Goal: Task Accomplishment & Management: Manage account settings

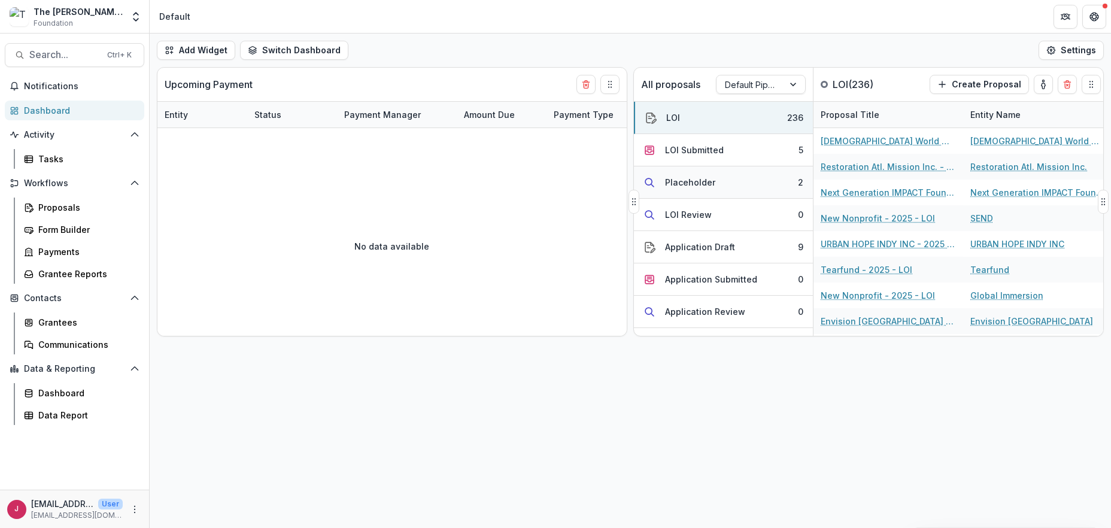
click at [753, 181] on button "Placeholder 2" at bounding box center [723, 182] width 179 height 32
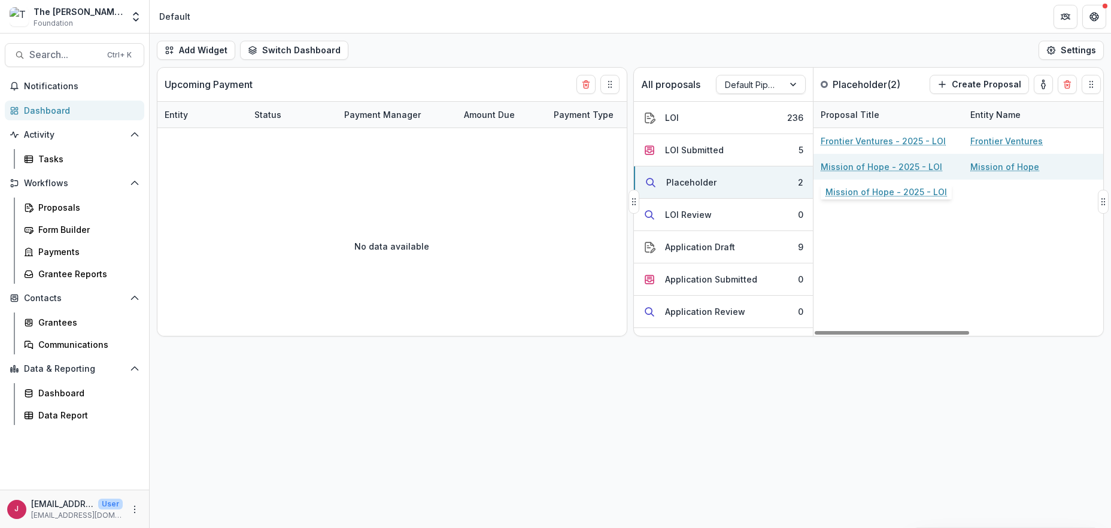
click at [848, 165] on link "Mission of Hope - 2025 - LOI" at bounding box center [882, 166] width 122 height 13
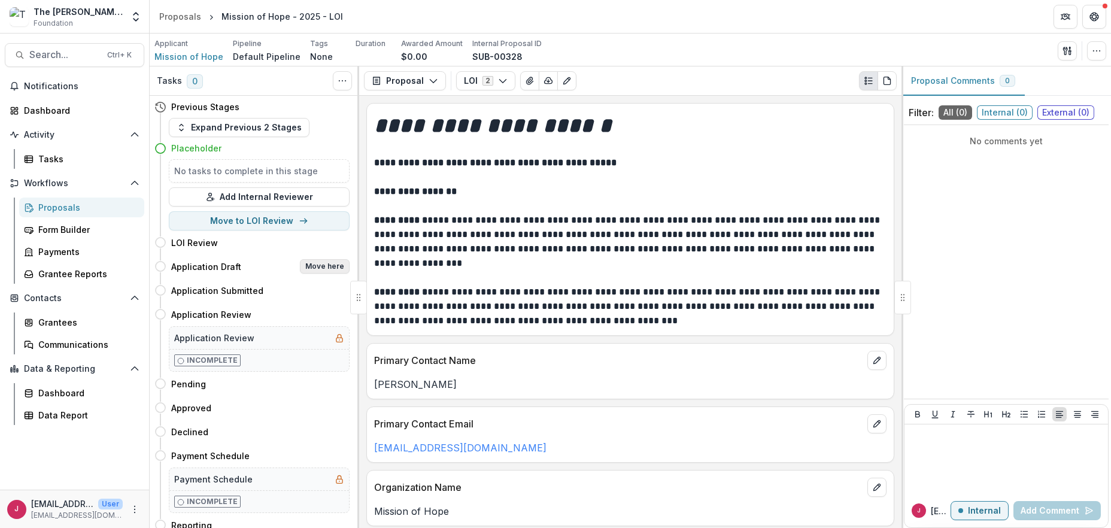
click at [324, 265] on button "Move here" at bounding box center [325, 266] width 50 height 14
select select "**********"
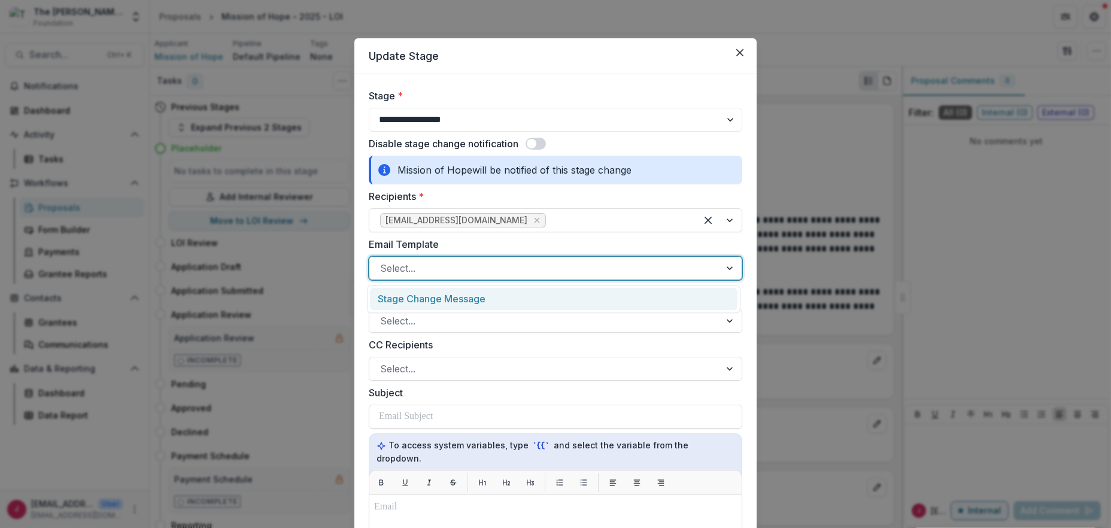
click at [425, 269] on div at bounding box center [544, 268] width 329 height 17
click at [424, 293] on div "Stage Change Message" at bounding box center [554, 299] width 368 height 22
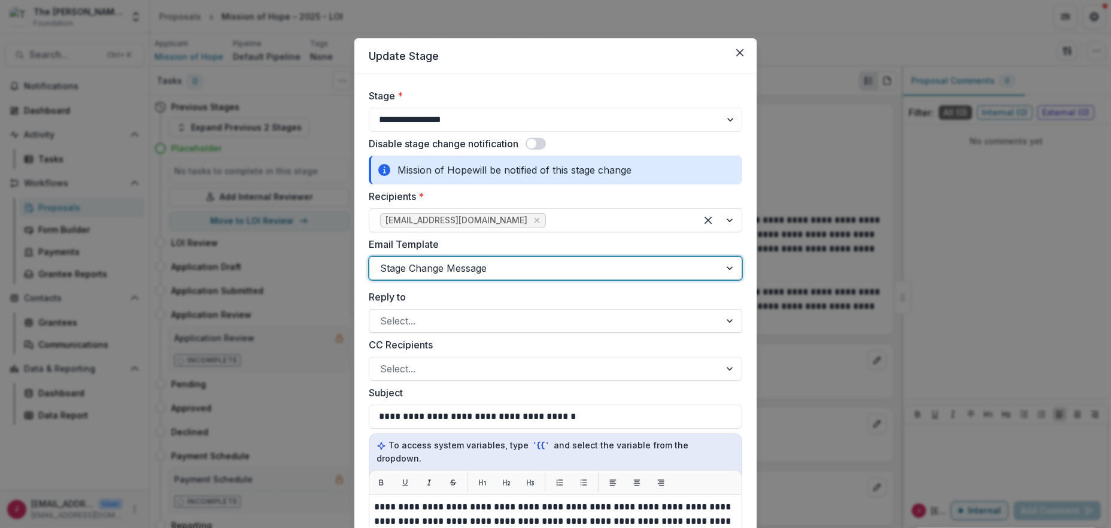
click at [404, 319] on div at bounding box center [544, 321] width 329 height 17
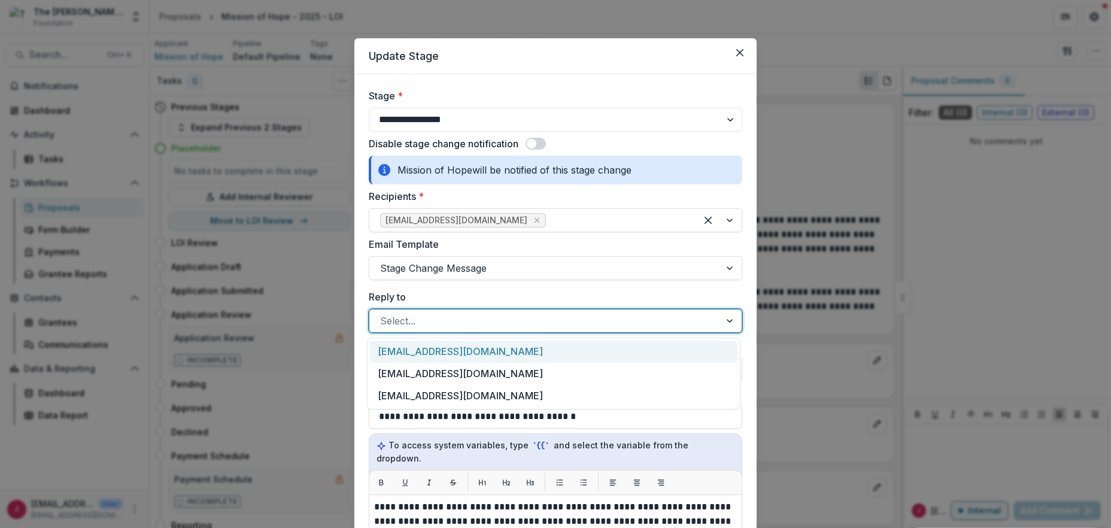
click at [411, 347] on div "[EMAIL_ADDRESS][DOMAIN_NAME]" at bounding box center [554, 352] width 368 height 22
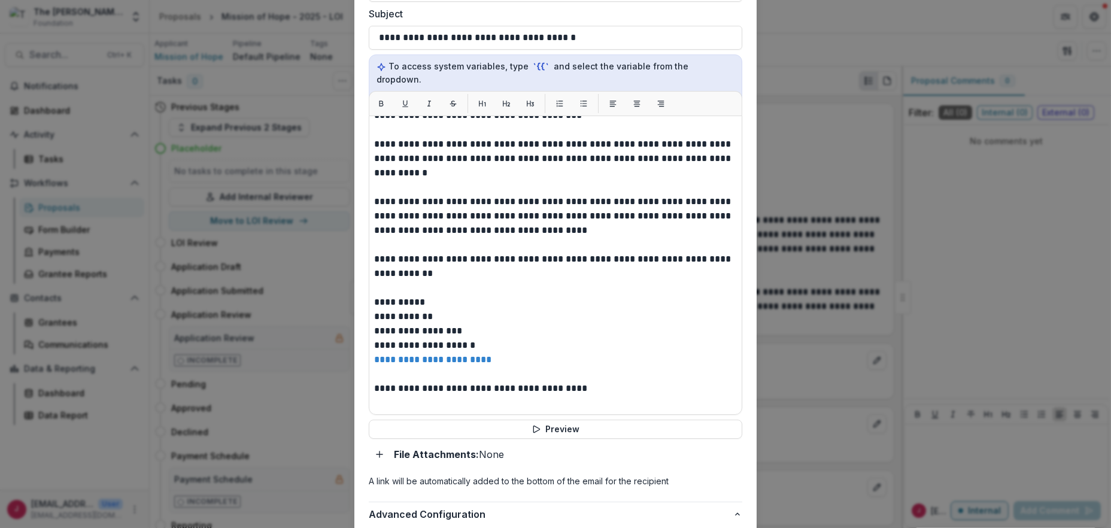
scroll to position [529, 0]
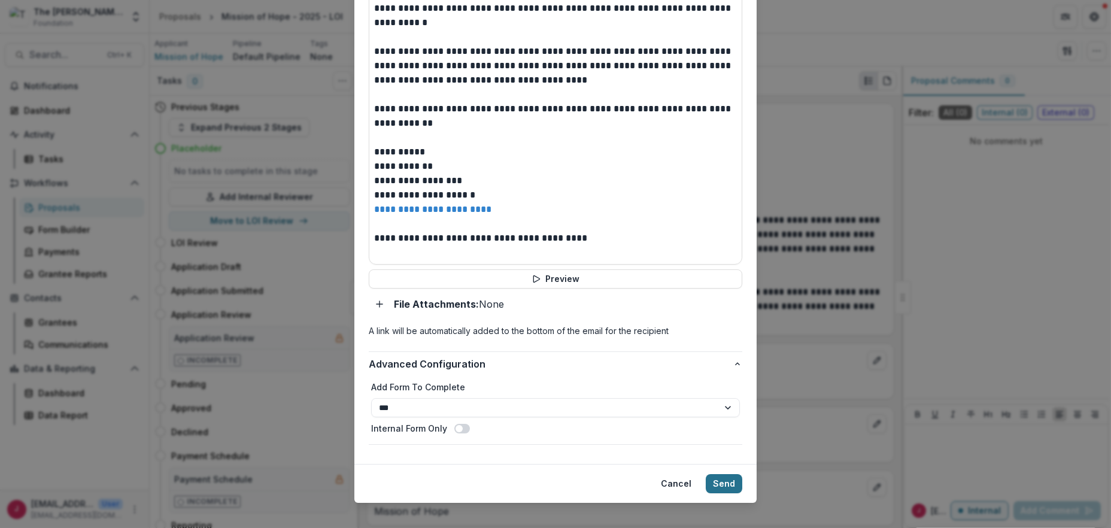
click at [718, 474] on button "Send" at bounding box center [724, 483] width 37 height 19
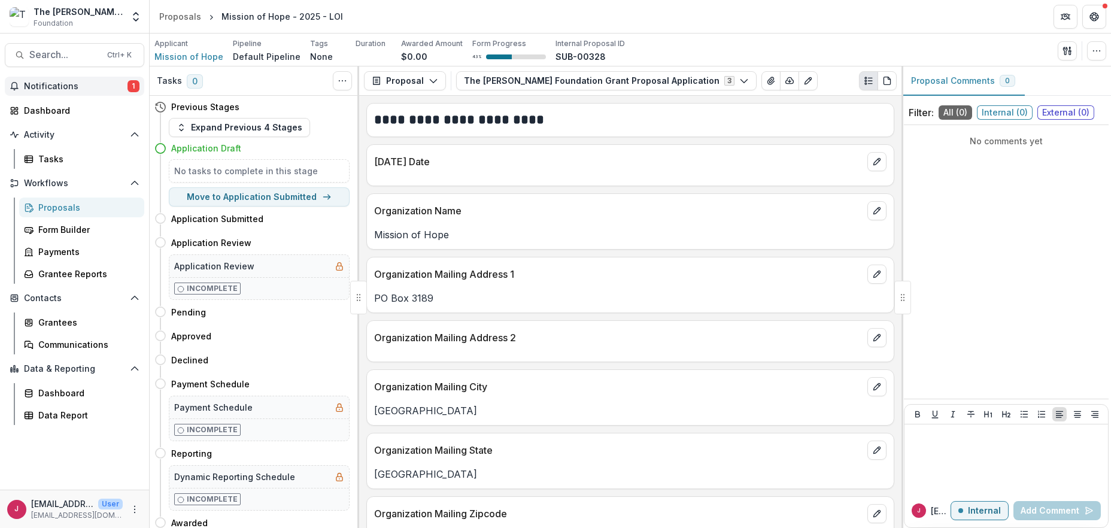
click at [35, 83] on span "Notifications" at bounding box center [76, 86] width 104 height 10
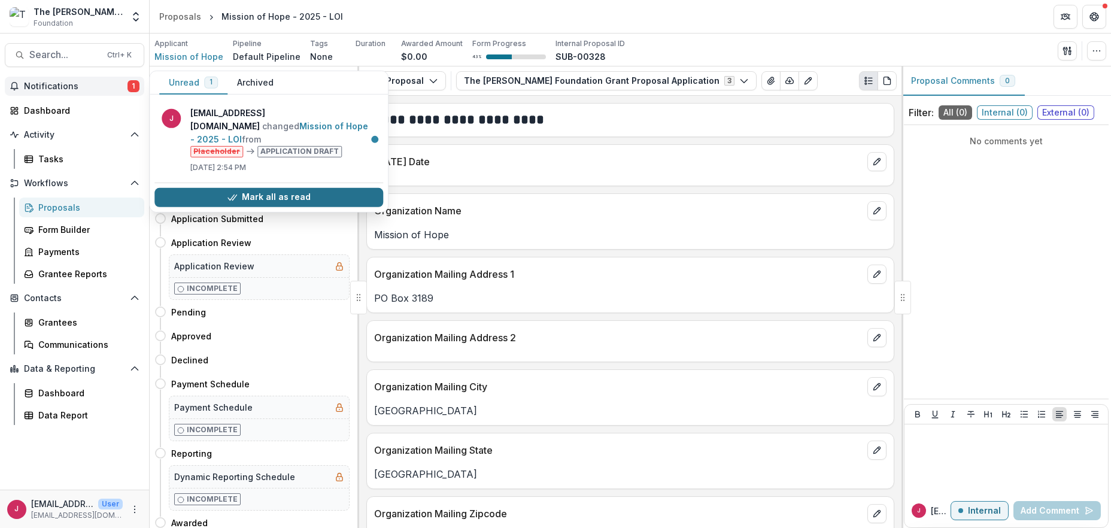
click at [299, 188] on button "Mark all as read" at bounding box center [268, 197] width 229 height 19
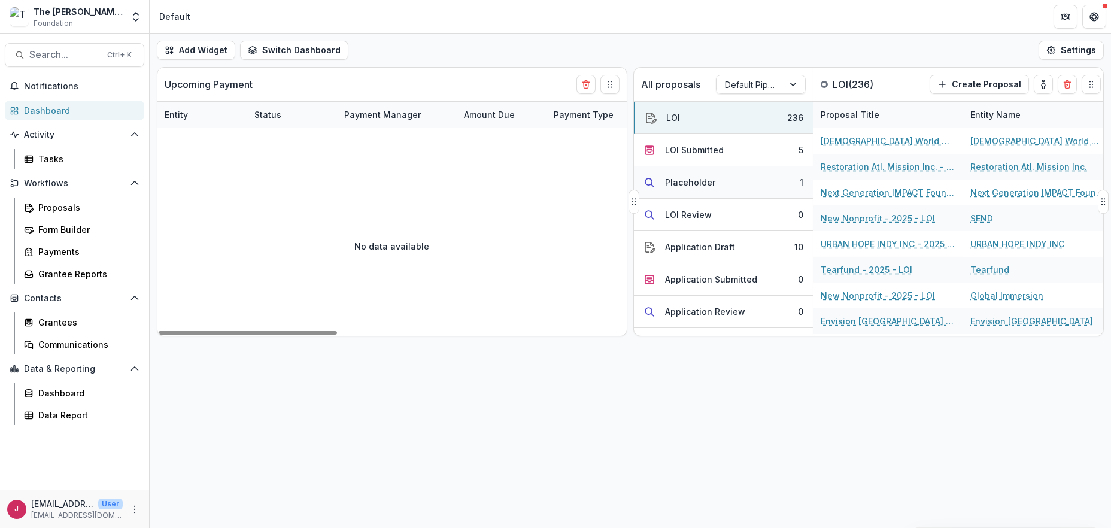
click at [689, 182] on div "Placeholder" at bounding box center [690, 182] width 50 height 13
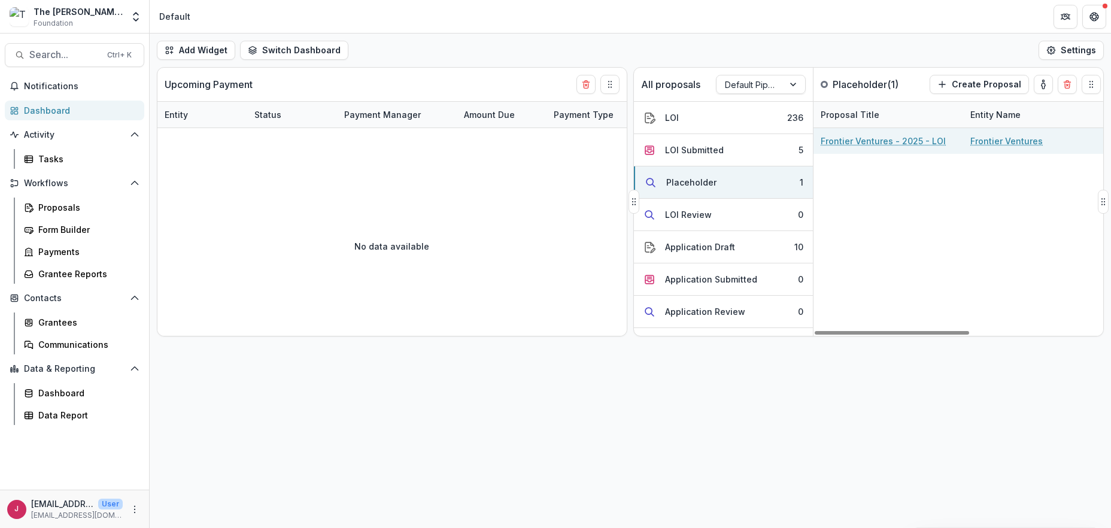
click at [866, 142] on link "Frontier Ventures - 2025 - LOI" at bounding box center [883, 141] width 125 height 13
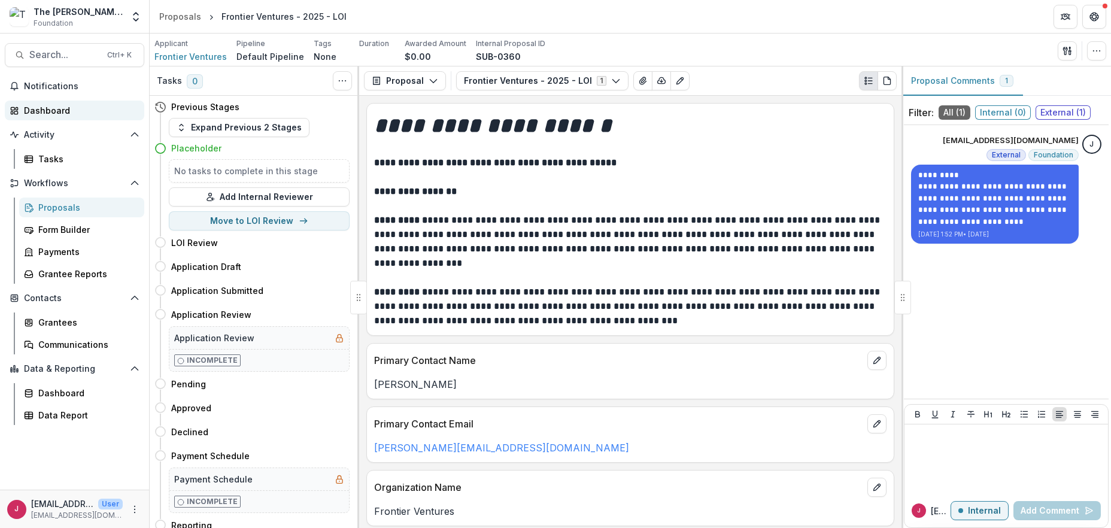
click at [45, 111] on div "Dashboard" at bounding box center [79, 110] width 111 height 13
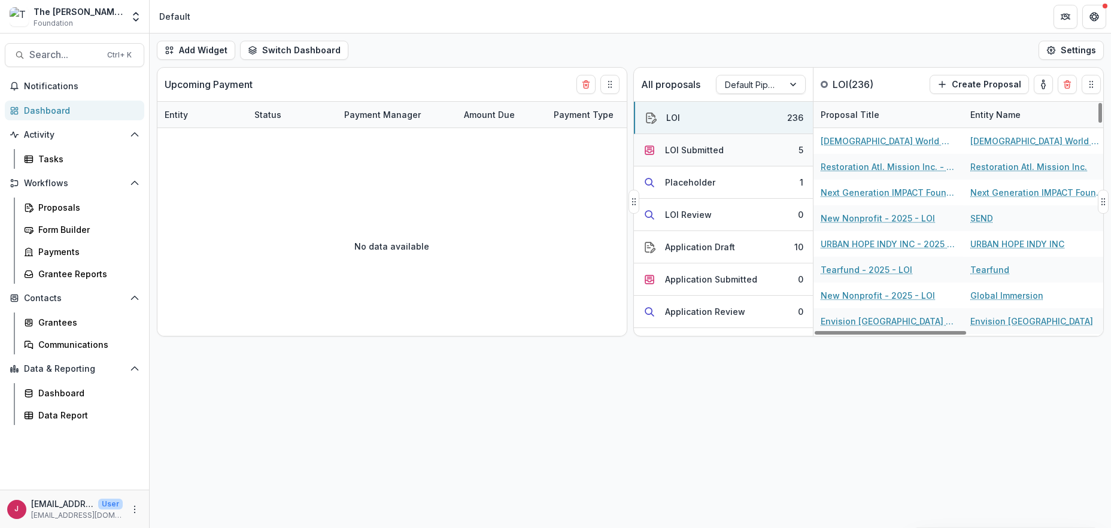
click at [735, 146] on button "LOI Submitted 5" at bounding box center [723, 150] width 179 height 32
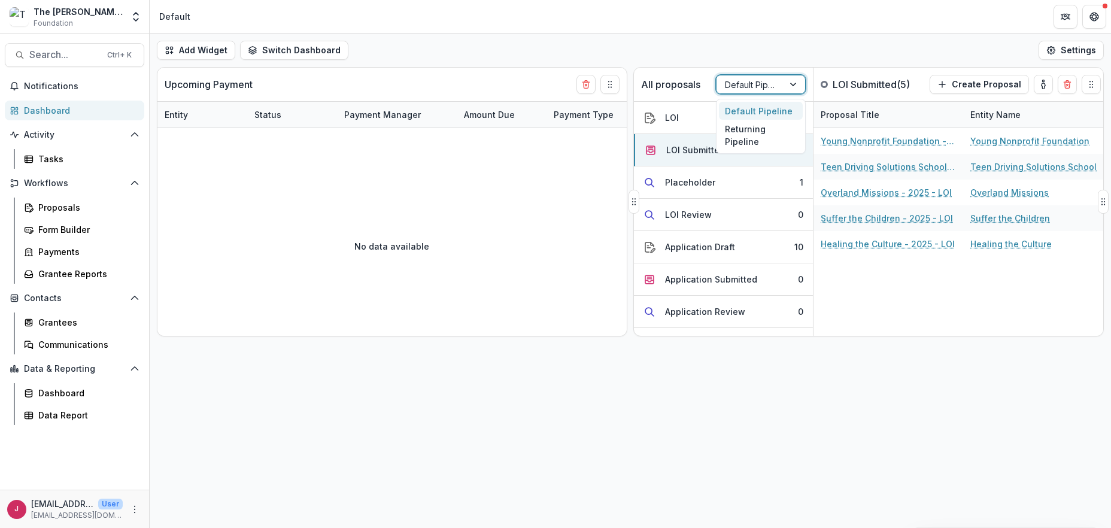
click at [778, 84] on div "Default Pipeline" at bounding box center [750, 84] width 67 height 17
click at [772, 138] on div "Returning Pipeline" at bounding box center [761, 135] width 84 height 31
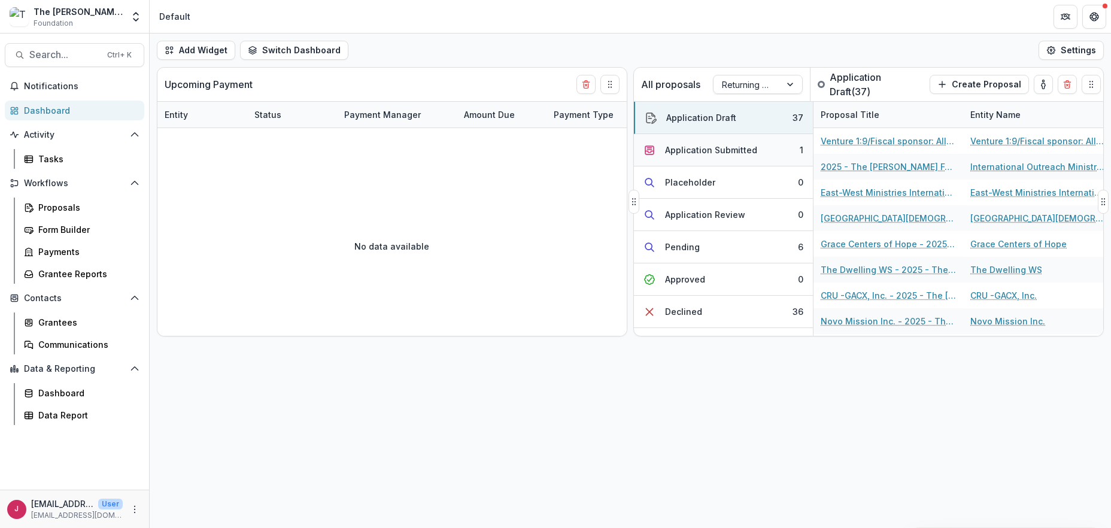
click at [745, 151] on div "Application Submitted" at bounding box center [711, 150] width 92 height 13
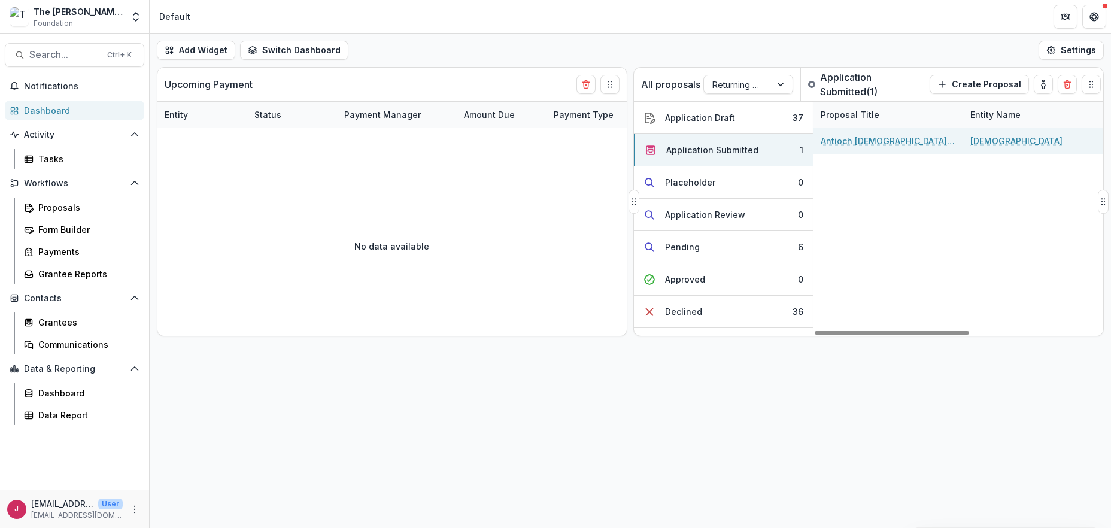
click at [868, 138] on link "Antioch Seventh-day Adventist Church - 2025 - The Bolick Foundation Grant Propo…" at bounding box center [888, 141] width 135 height 13
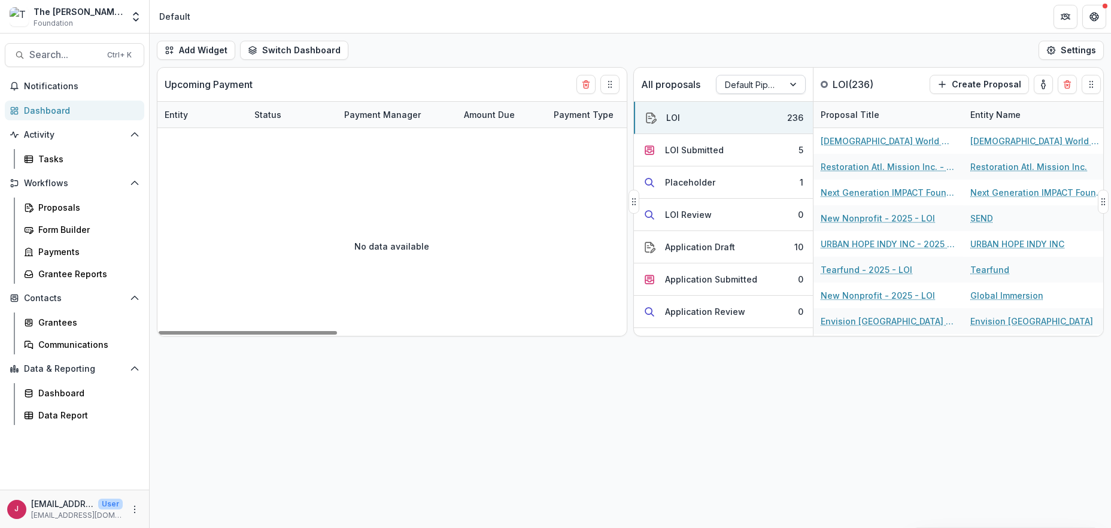
click at [766, 81] on div at bounding box center [750, 84] width 50 height 15
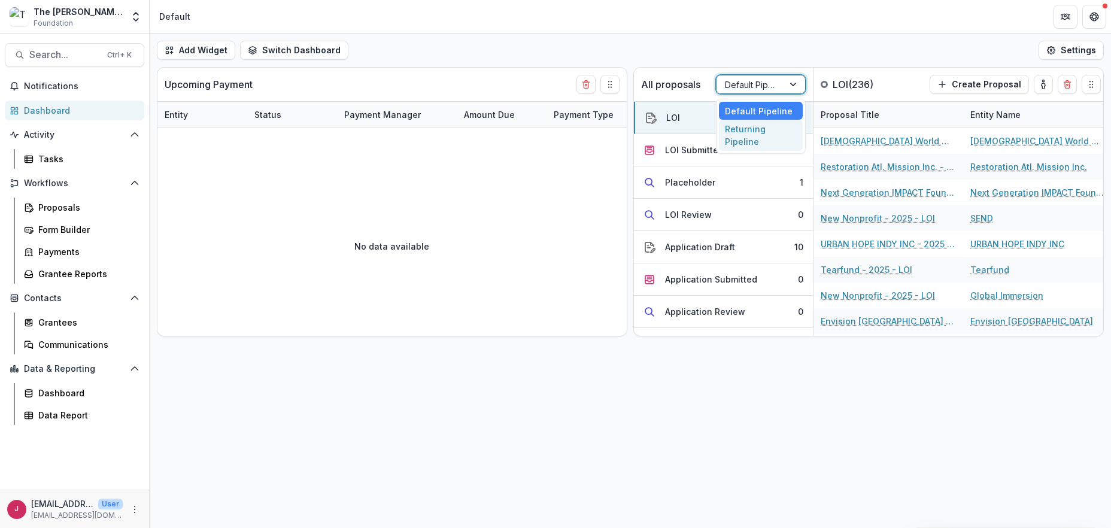
click at [757, 128] on div "Returning Pipeline" at bounding box center [761, 135] width 84 height 31
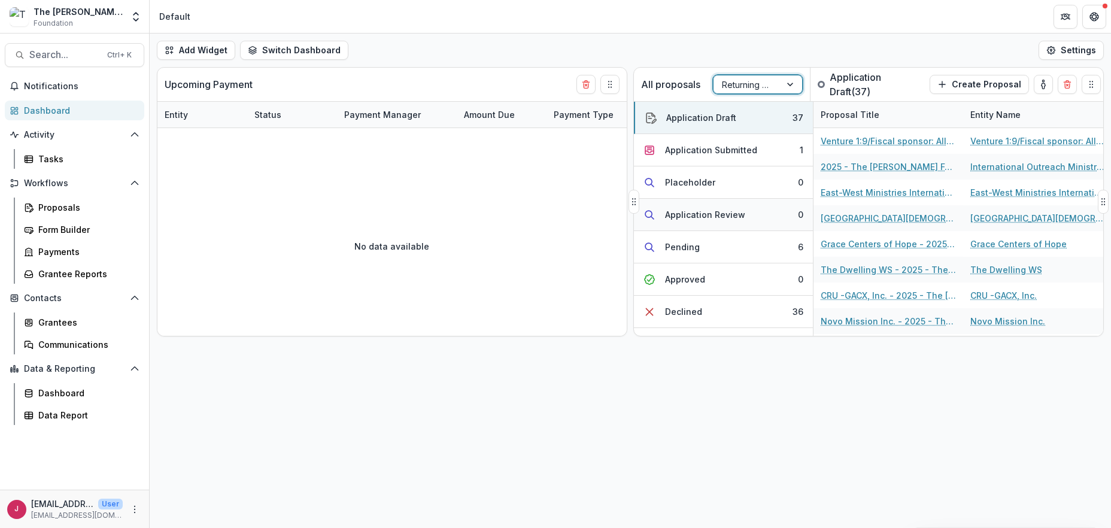
click at [703, 214] on div "Application Review" at bounding box center [705, 214] width 80 height 13
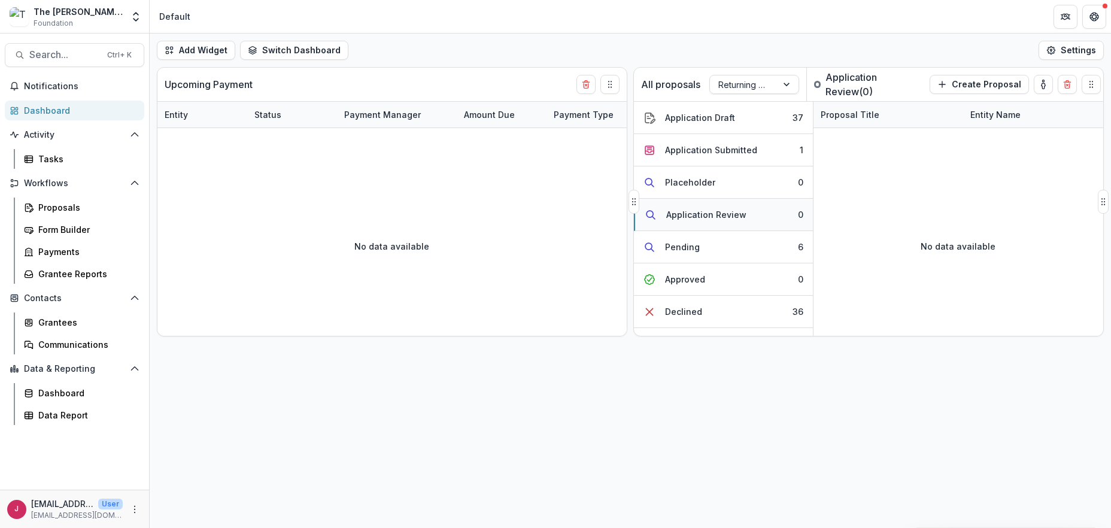
click at [703, 214] on div "Application Review" at bounding box center [706, 214] width 80 height 13
click at [699, 313] on div "Declined" at bounding box center [683, 311] width 37 height 13
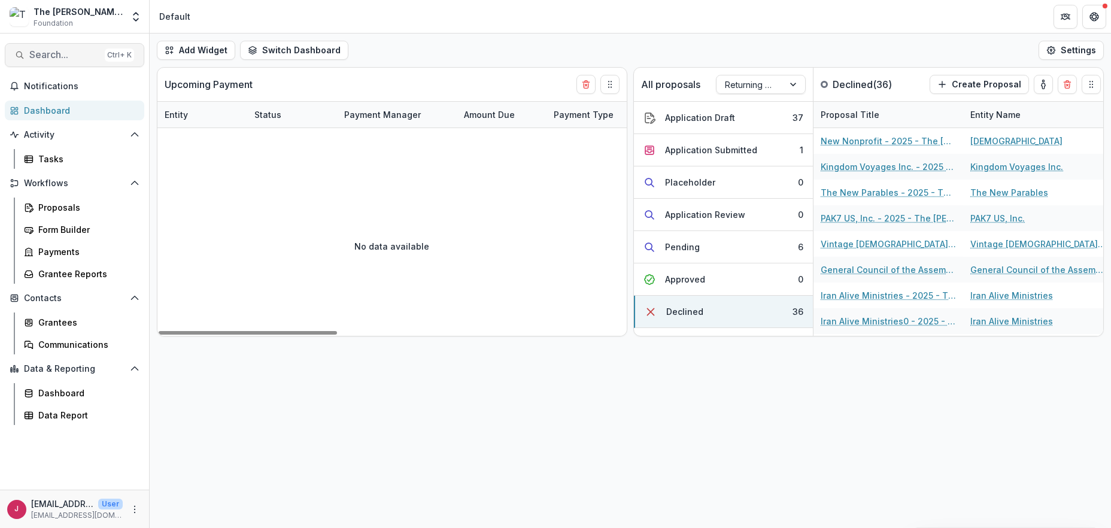
click at [60, 50] on span "Search..." at bounding box center [64, 54] width 71 height 11
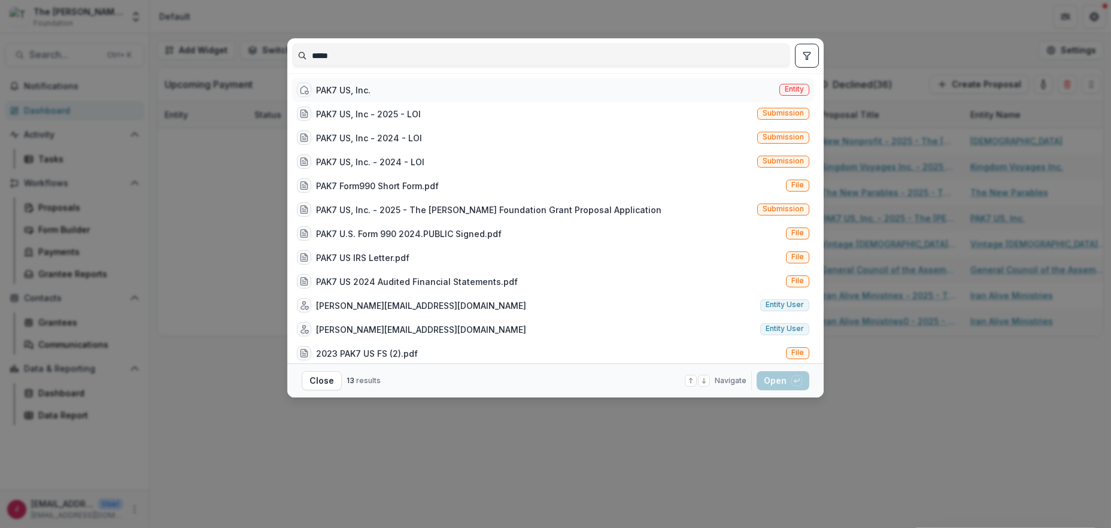
type input "*****"
click at [340, 89] on div "PAK7 US, Inc." at bounding box center [343, 90] width 54 height 13
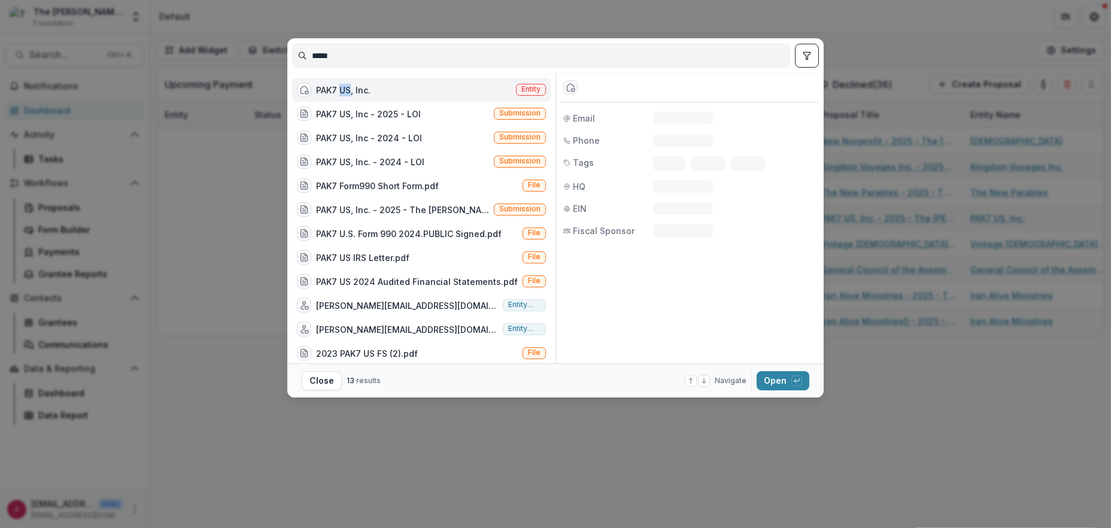
click at [340, 89] on div "PAK7 US, Inc." at bounding box center [343, 90] width 54 height 13
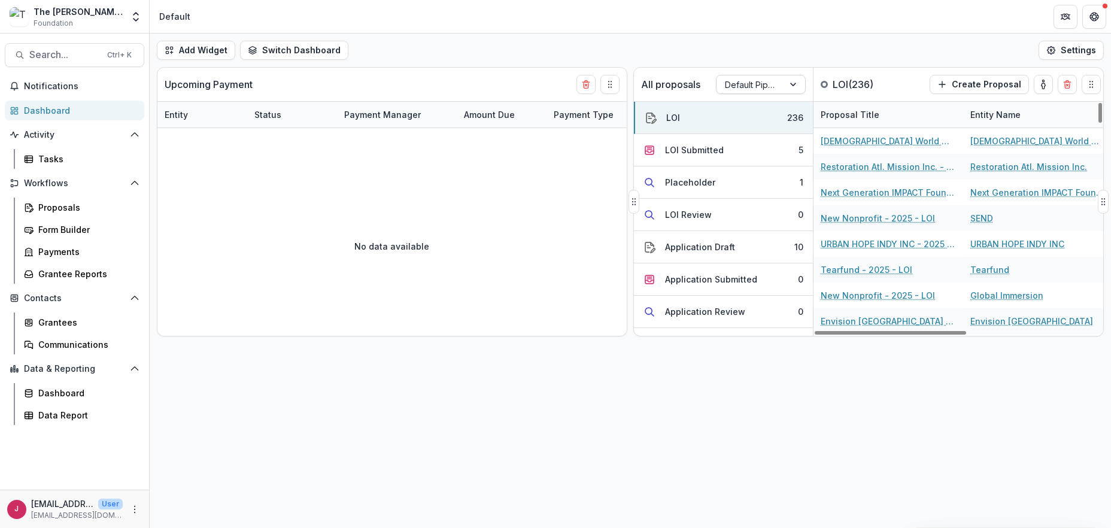
click at [797, 84] on div at bounding box center [795, 84] width 22 height 18
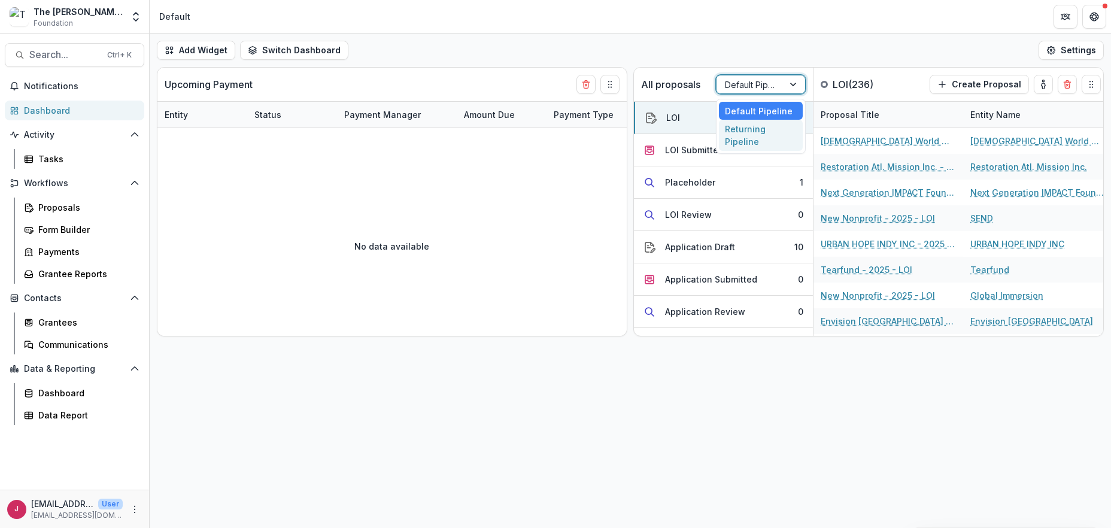
click at [754, 132] on div "Returning Pipeline" at bounding box center [761, 135] width 84 height 31
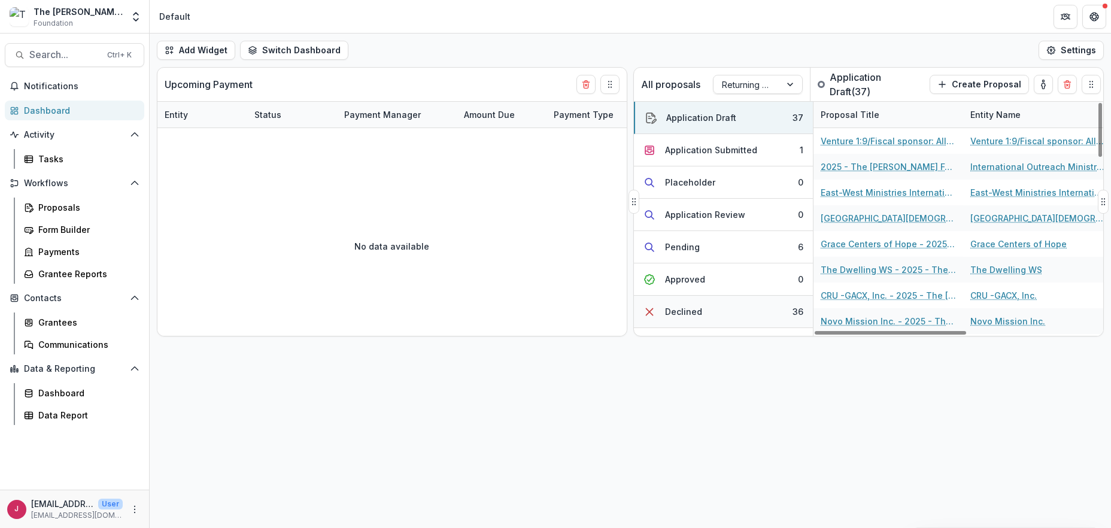
click at [706, 312] on button "Declined 36" at bounding box center [723, 312] width 179 height 32
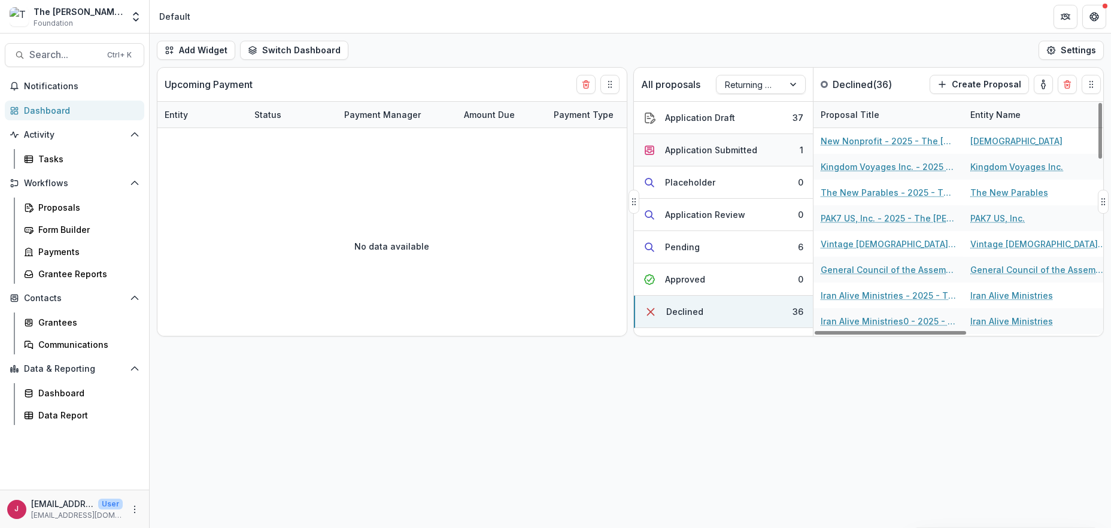
click at [772, 147] on button "Application Submitted 1" at bounding box center [723, 150] width 179 height 32
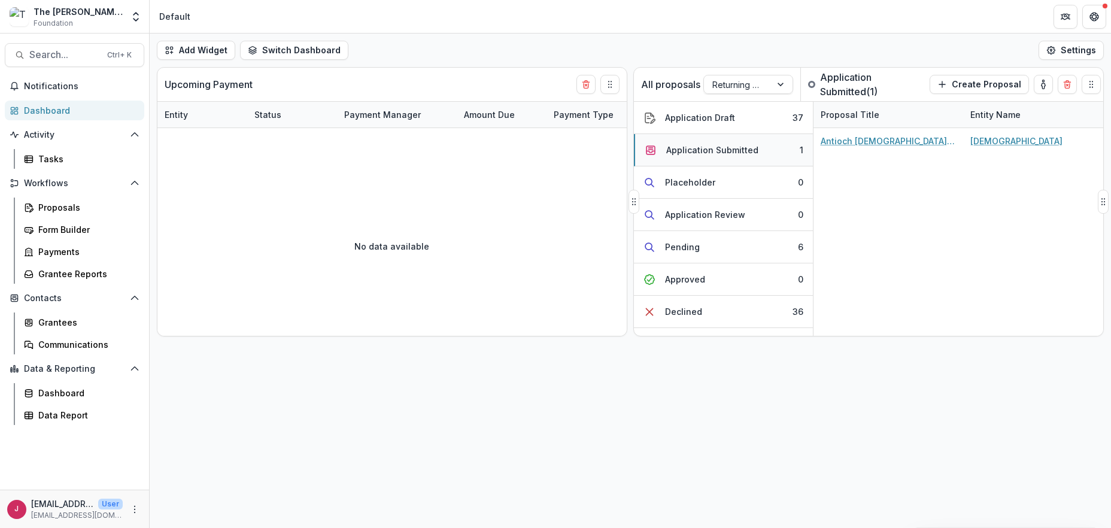
click at [684, 145] on div "Application Submitted" at bounding box center [712, 150] width 92 height 13
click at [684, 147] on div "Application Submitted" at bounding box center [712, 150] width 92 height 13
click at [654, 152] on icon "button" at bounding box center [651, 150] width 12 height 12
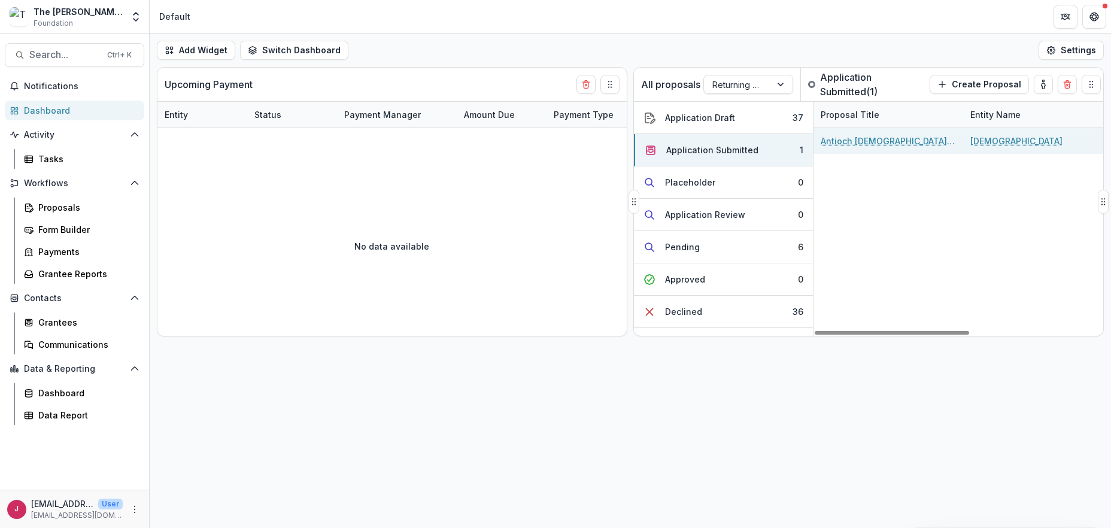
click at [824, 138] on link "Antioch Seventh-day Adventist Church - 2025 - The Bolick Foundation Grant Propo…" at bounding box center [888, 141] width 135 height 13
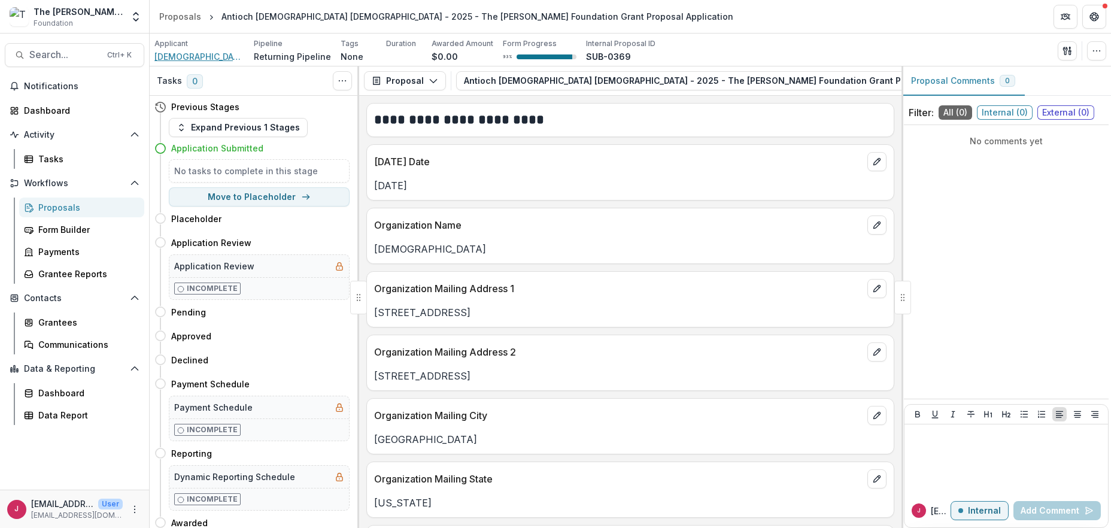
click at [164, 54] on span "Antioch Seventh-day Adventist Church" at bounding box center [199, 56] width 90 height 13
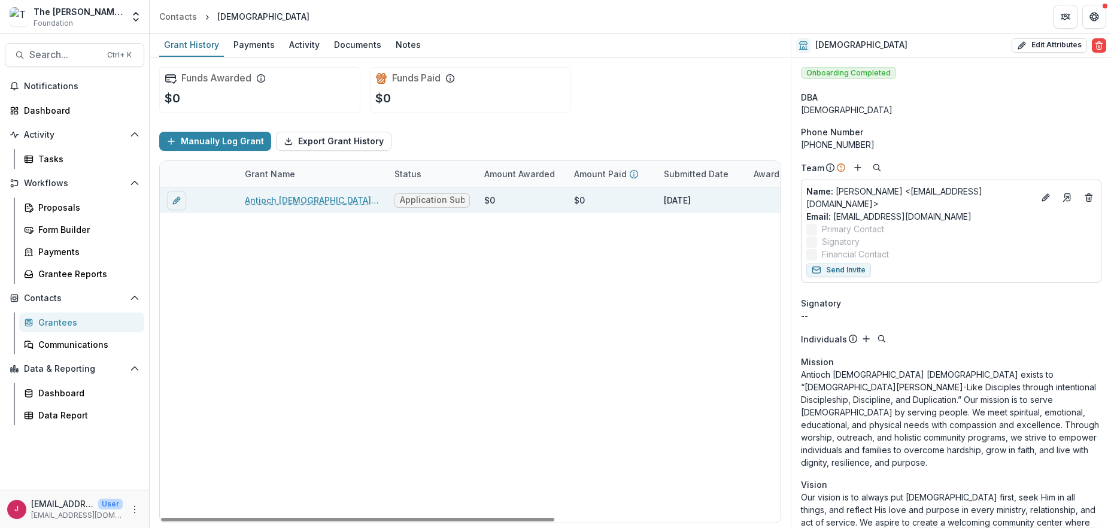
click at [335, 201] on link "Antioch Seventh-day Adventist Church - 2025 - The Bolick Foundation Grant Propo…" at bounding box center [312, 200] width 135 height 13
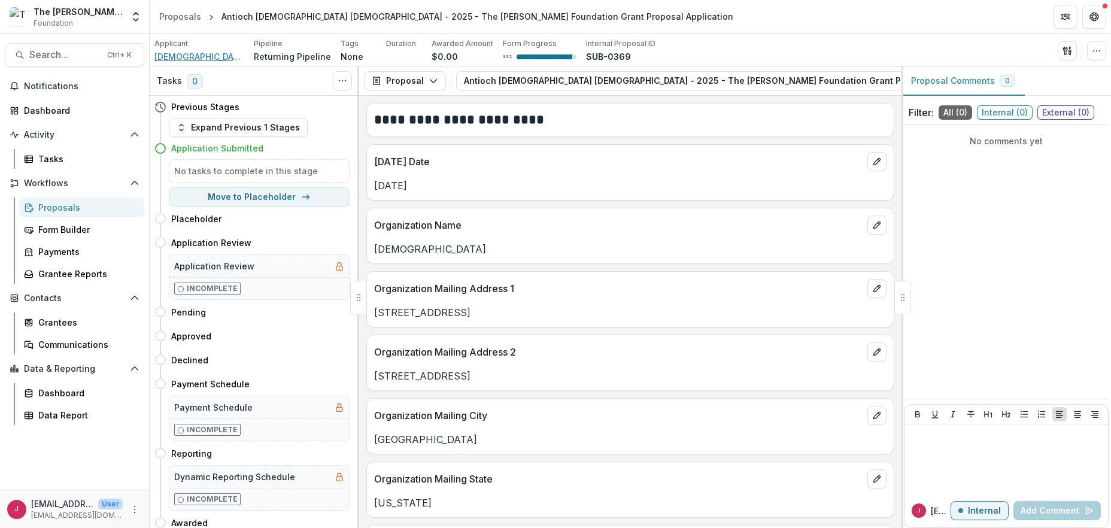
click at [206, 57] on span "Antioch Seventh-day Adventist Church" at bounding box center [199, 56] width 90 height 13
click at [46, 108] on div "Dashboard" at bounding box center [79, 110] width 111 height 13
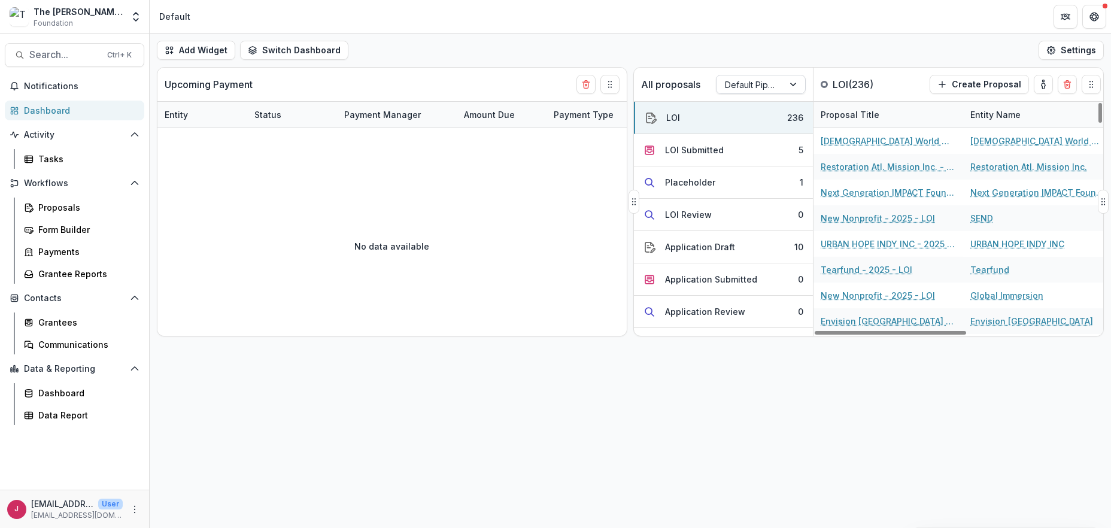
click at [790, 81] on div at bounding box center [795, 84] width 22 height 18
drag, startPoint x: 781, startPoint y: 137, endPoint x: 783, endPoint y: 143, distance: 6.3
click at [781, 137] on div "Returning Pipeline" at bounding box center [761, 135] width 84 height 31
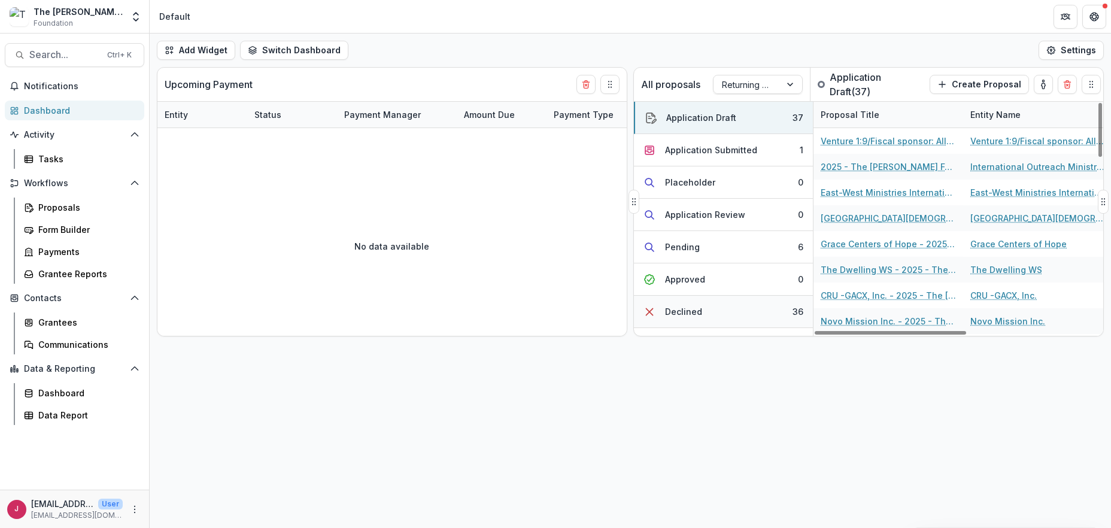
click at [714, 313] on button "Declined 36" at bounding box center [723, 312] width 179 height 32
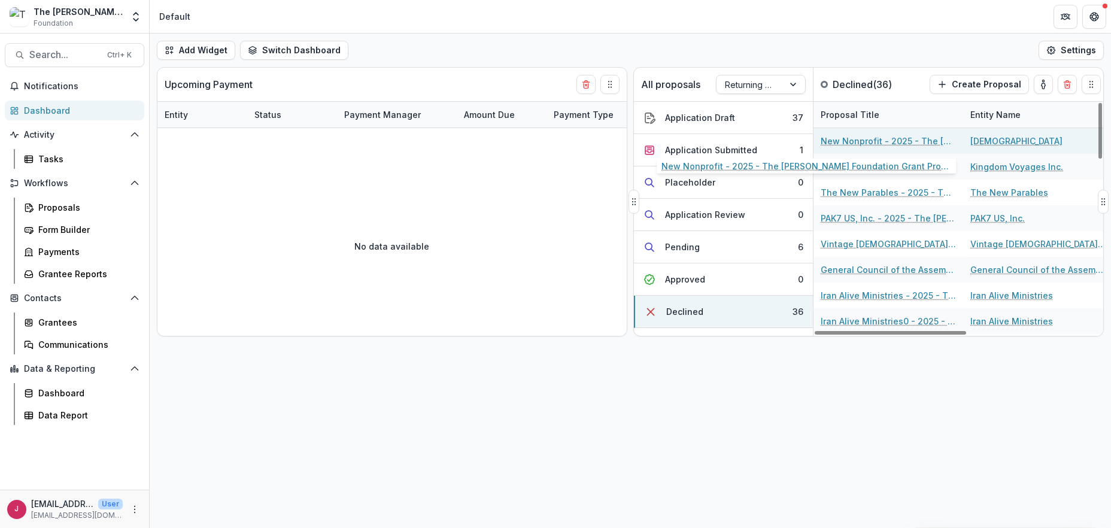
click at [866, 139] on link "New Nonprofit - 2025 - The Bolick Foundation Grant Proposal Application" at bounding box center [888, 141] width 135 height 13
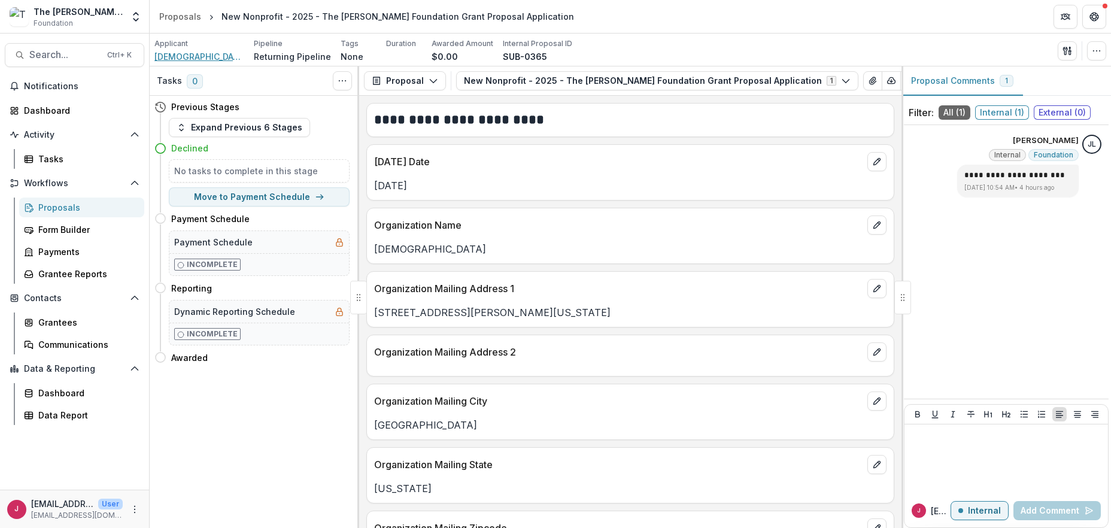
click at [211, 56] on span "Antioch Seventh-day Adventist Church" at bounding box center [199, 56] width 90 height 13
click at [169, 57] on span "Antioch Seventh-day Adventist Church" at bounding box center [199, 56] width 90 height 13
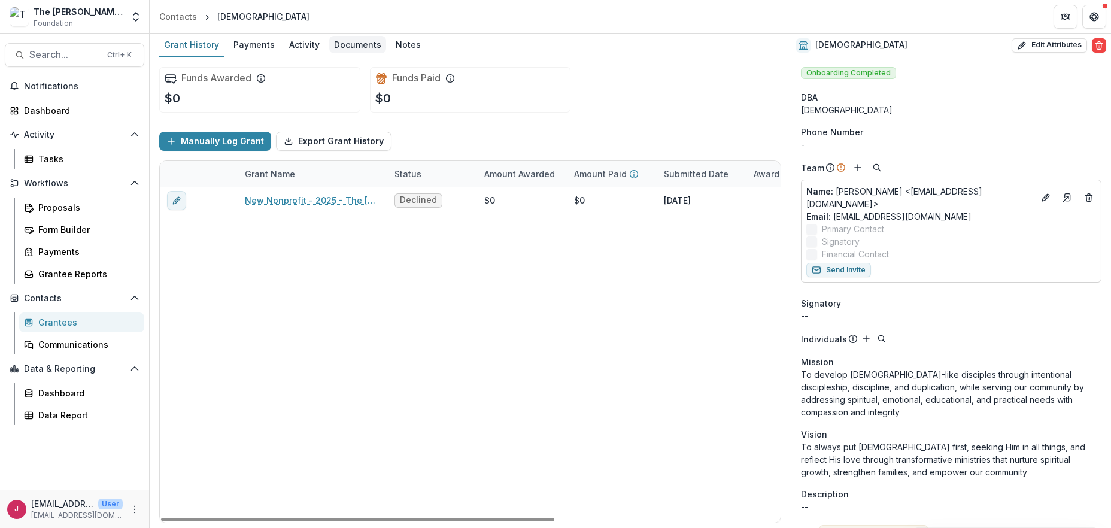
click at [357, 42] on div "Documents" at bounding box center [357, 44] width 57 height 17
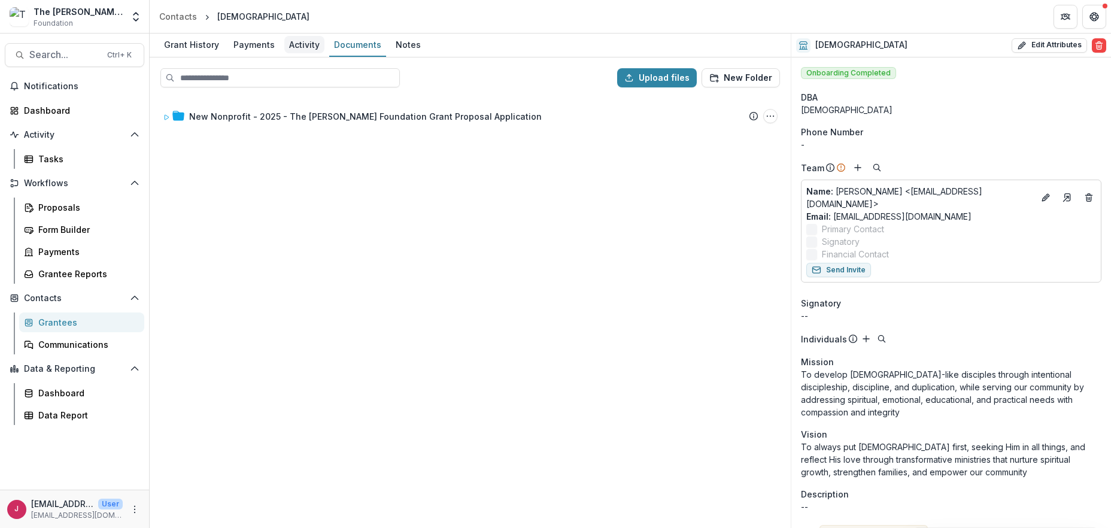
click at [296, 41] on div "Activity" at bounding box center [304, 44] width 40 height 17
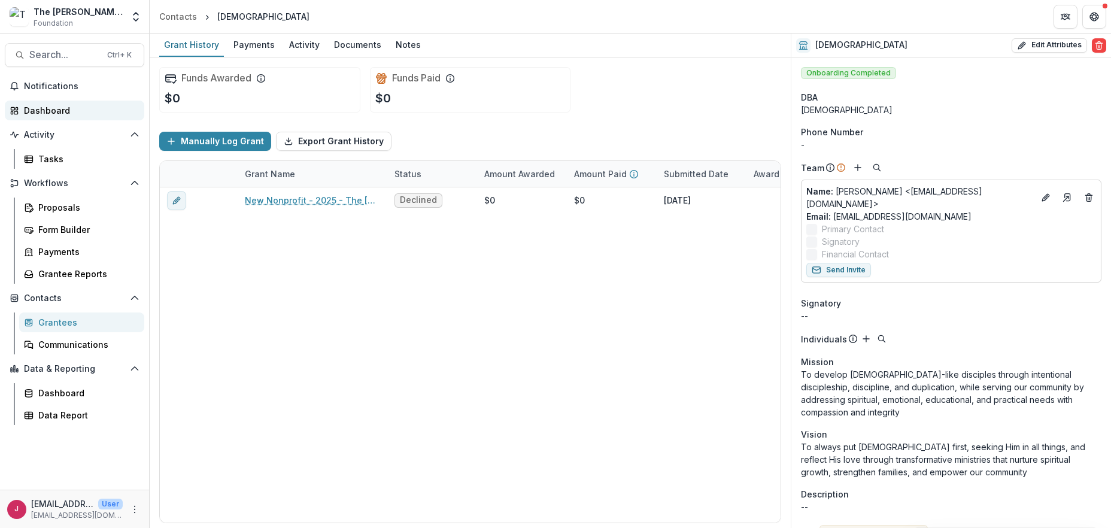
click at [38, 108] on div "Dashboard" at bounding box center [79, 110] width 111 height 13
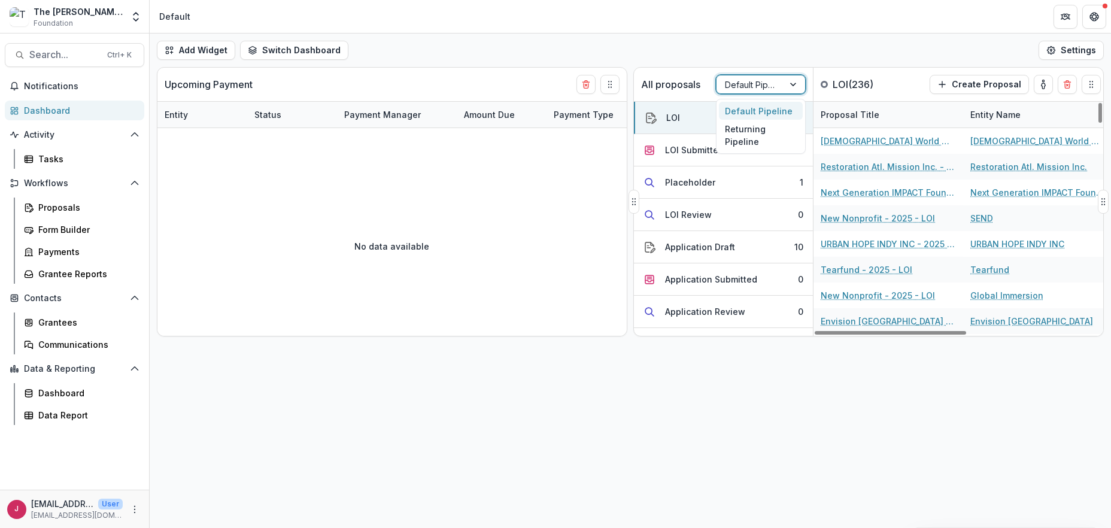
click at [759, 84] on div at bounding box center [750, 84] width 50 height 15
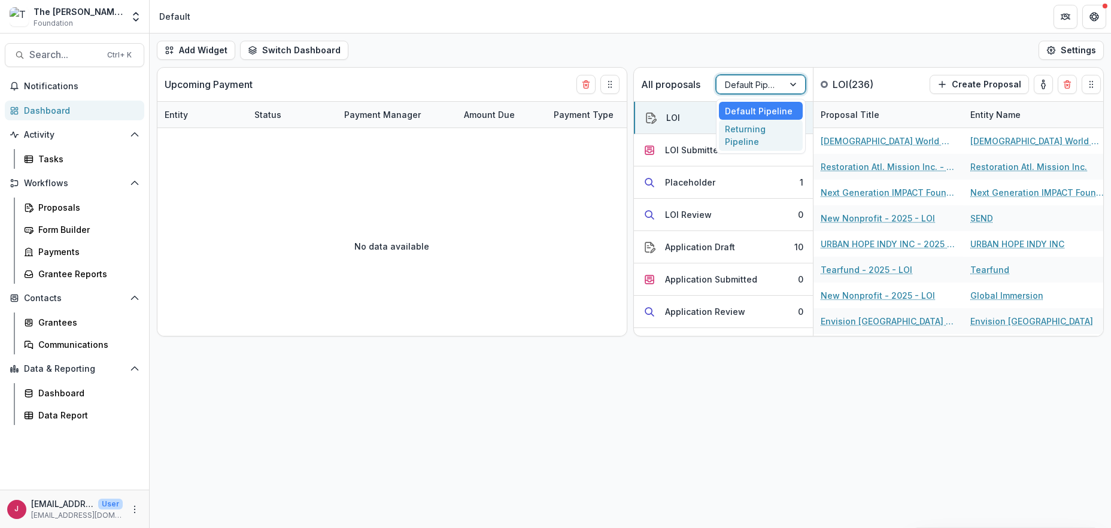
click at [739, 137] on div "Returning Pipeline" at bounding box center [761, 135] width 84 height 31
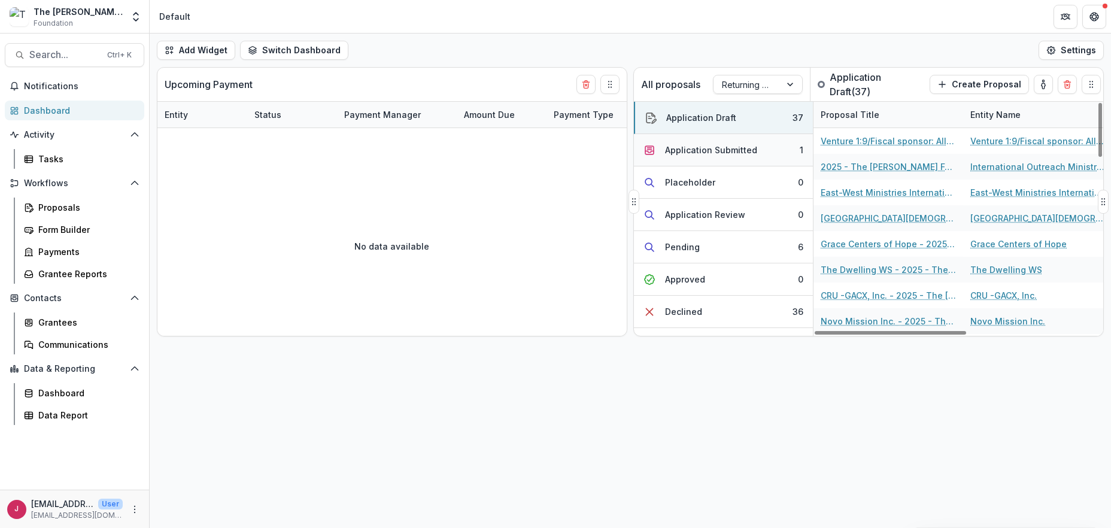
click at [714, 154] on div "Application Submitted" at bounding box center [711, 150] width 92 height 13
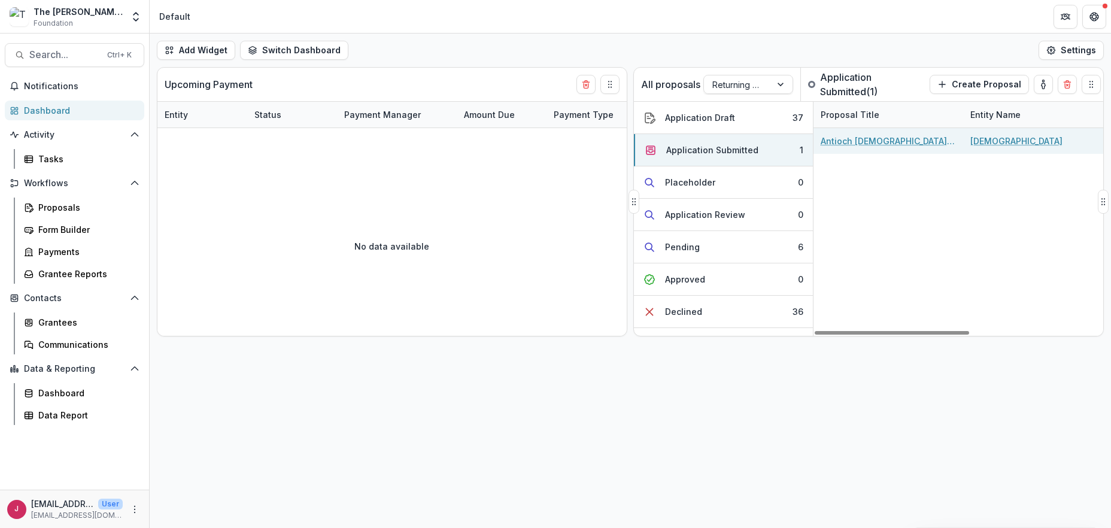
click at [881, 138] on link "Antioch Seventh-day Adventist Church - 2025 - The Bolick Foundation Grant Propo…" at bounding box center [888, 141] width 135 height 13
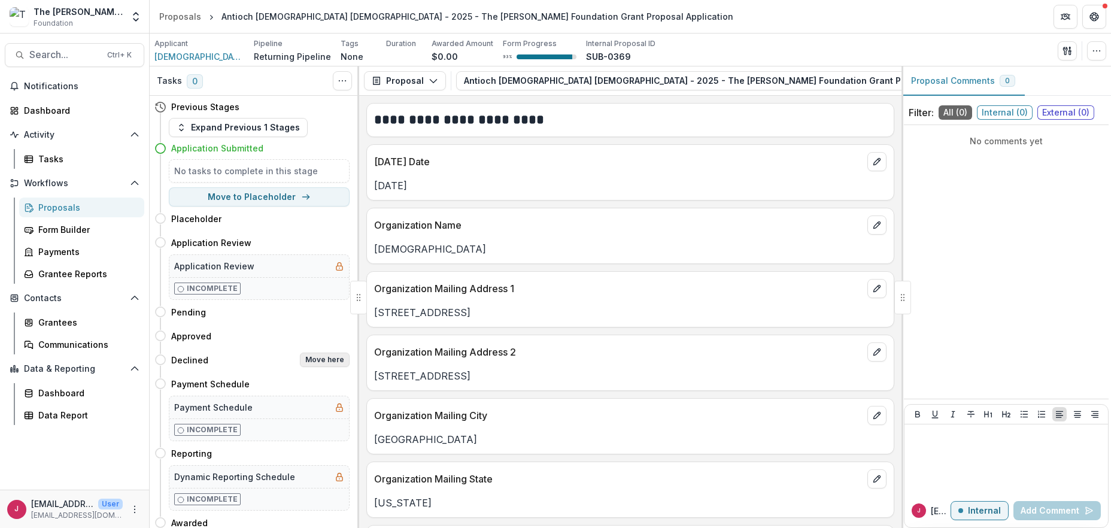
click at [331, 358] on button "Move here" at bounding box center [325, 360] width 50 height 14
select select "********"
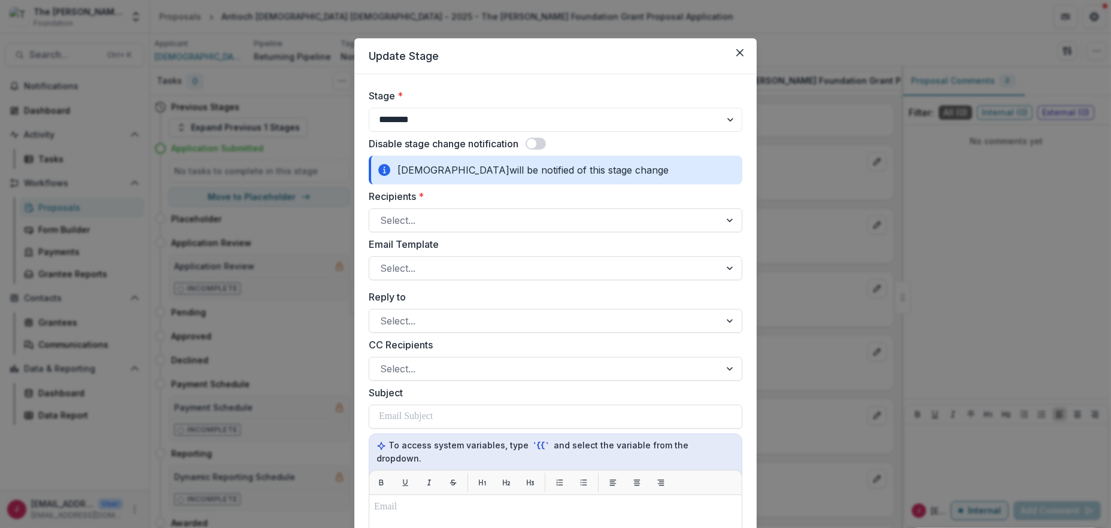
click at [535, 142] on span at bounding box center [532, 144] width 10 height 10
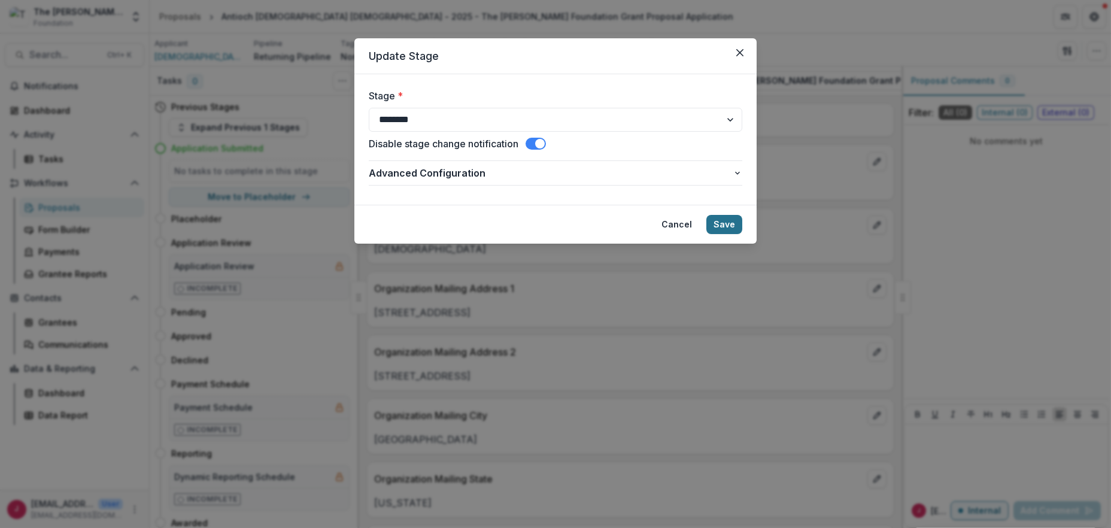
click at [724, 224] on button "Save" at bounding box center [724, 224] width 36 height 19
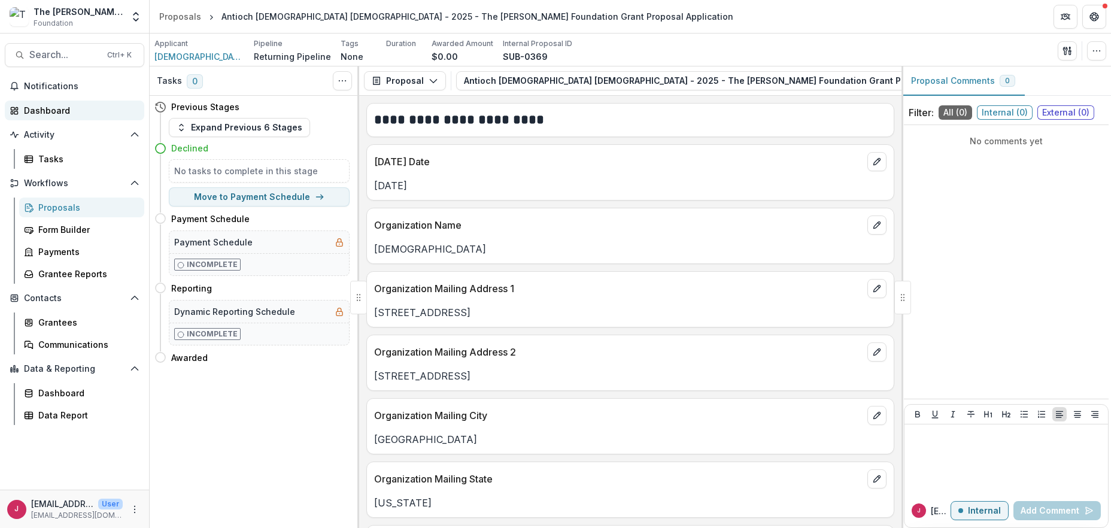
click at [34, 109] on div "Dashboard" at bounding box center [79, 110] width 111 height 13
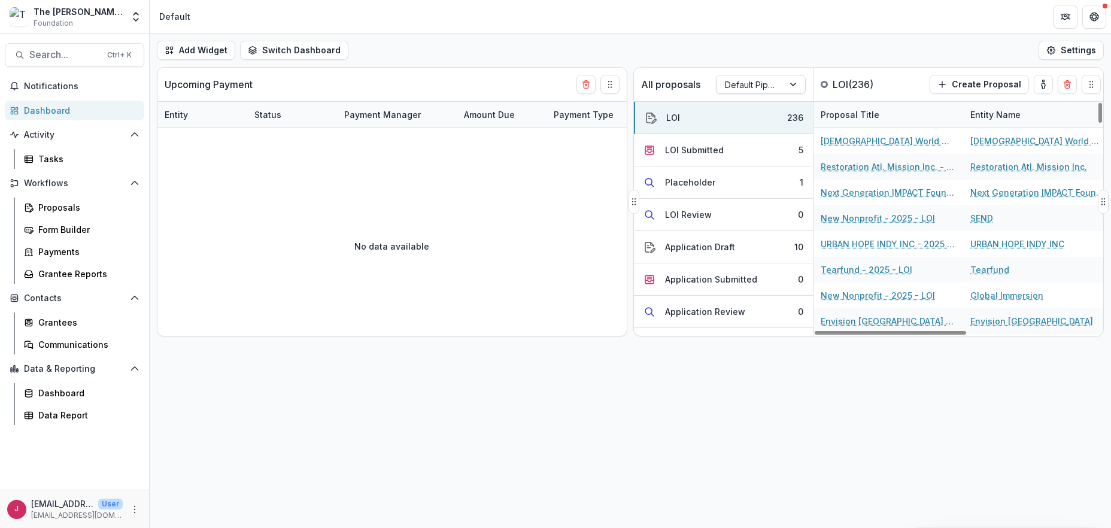
click at [776, 87] on div "Default Pipeline" at bounding box center [750, 84] width 67 height 17
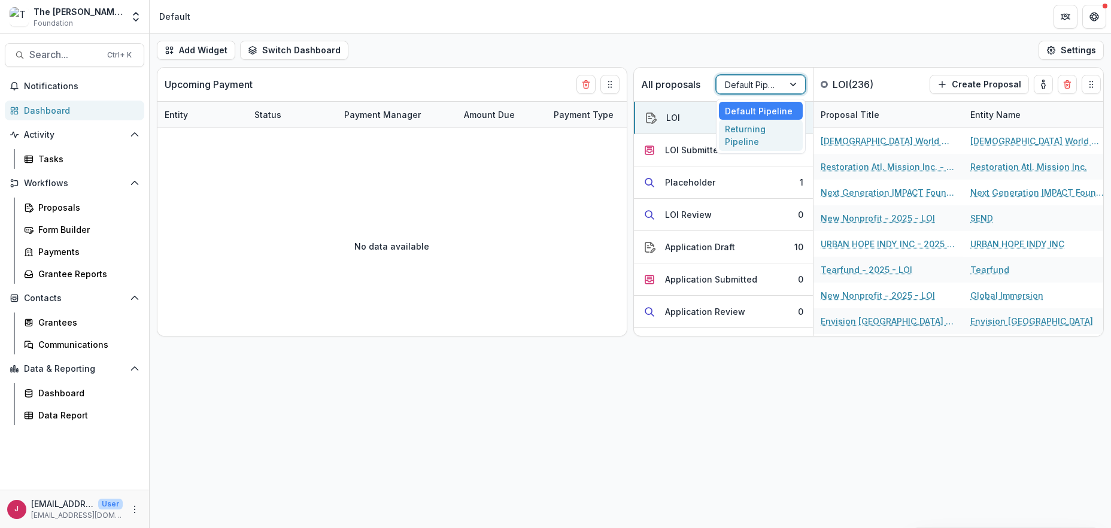
click at [732, 145] on div "Returning Pipeline" at bounding box center [761, 135] width 84 height 31
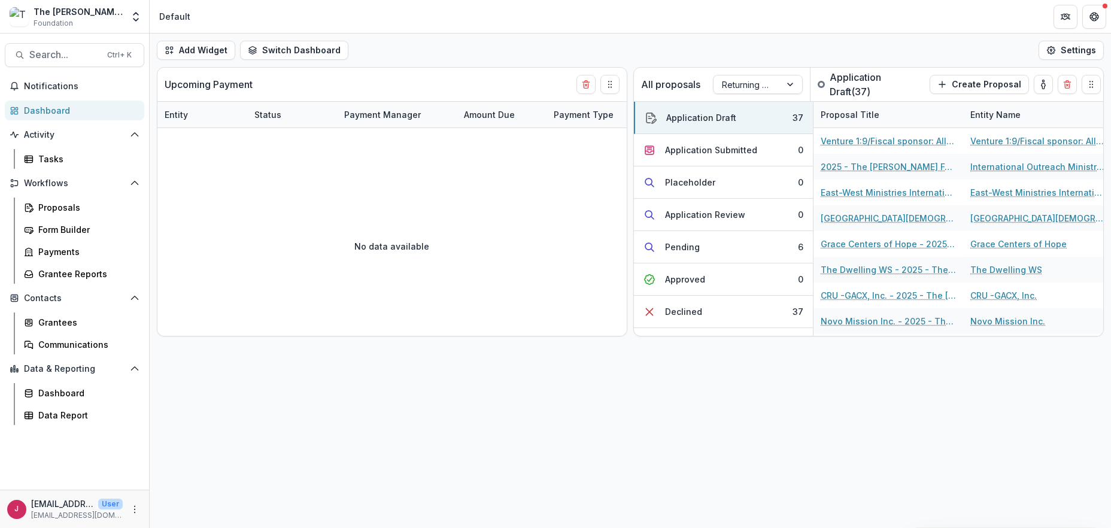
click at [40, 113] on div "Dashboard" at bounding box center [79, 110] width 111 height 13
click at [43, 86] on span "Notifications" at bounding box center [82, 86] width 116 height 10
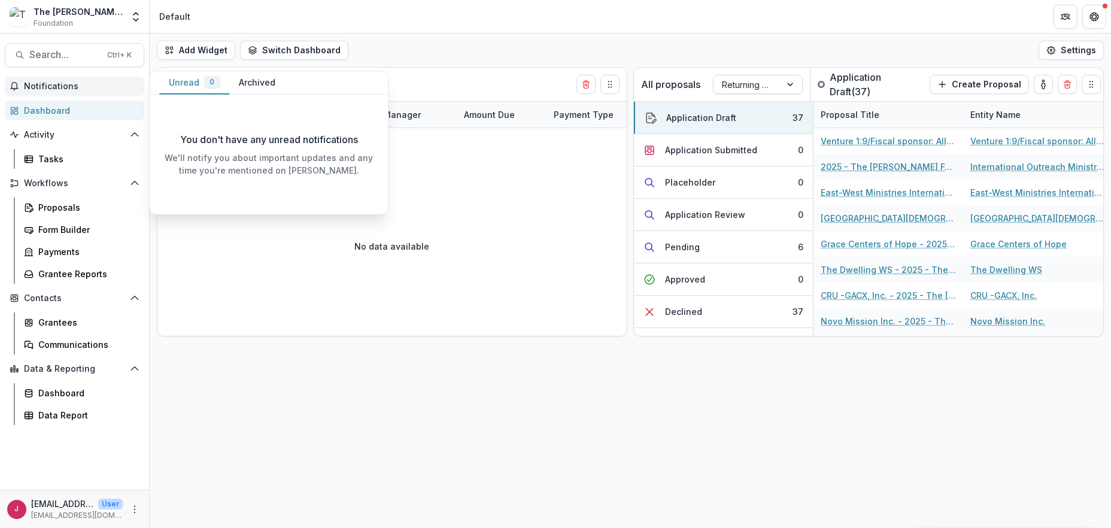
drag, startPoint x: 402, startPoint y: 463, endPoint x: 394, endPoint y: 445, distance: 20.4
click at [399, 460] on div "Add Widget Switch Dashboard Default New Dashboard Settings Upcoming Payment Ent…" at bounding box center [631, 281] width 962 height 495
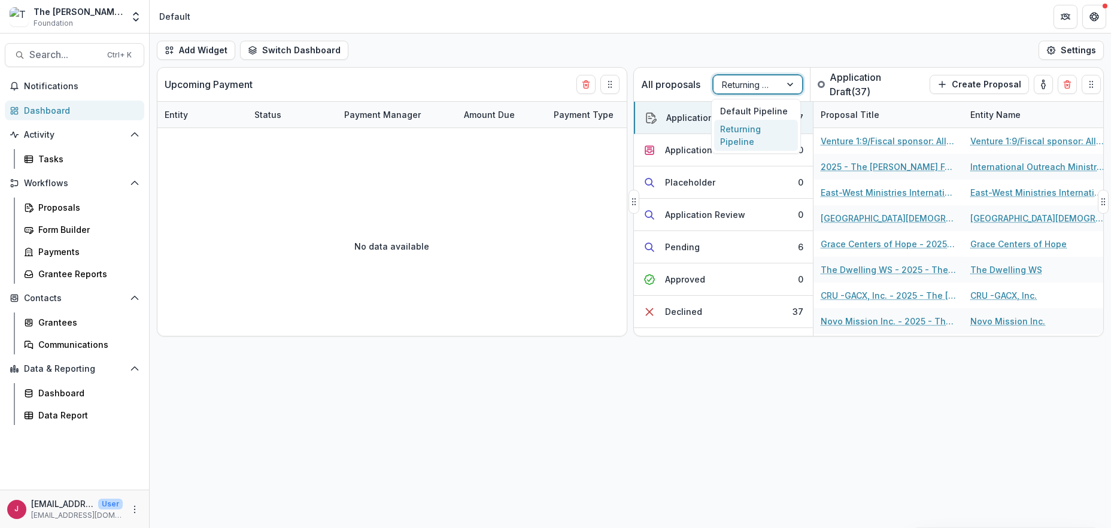
click at [742, 84] on div at bounding box center [747, 84] width 50 height 15
click at [733, 109] on div "Default Pipeline" at bounding box center [756, 111] width 84 height 19
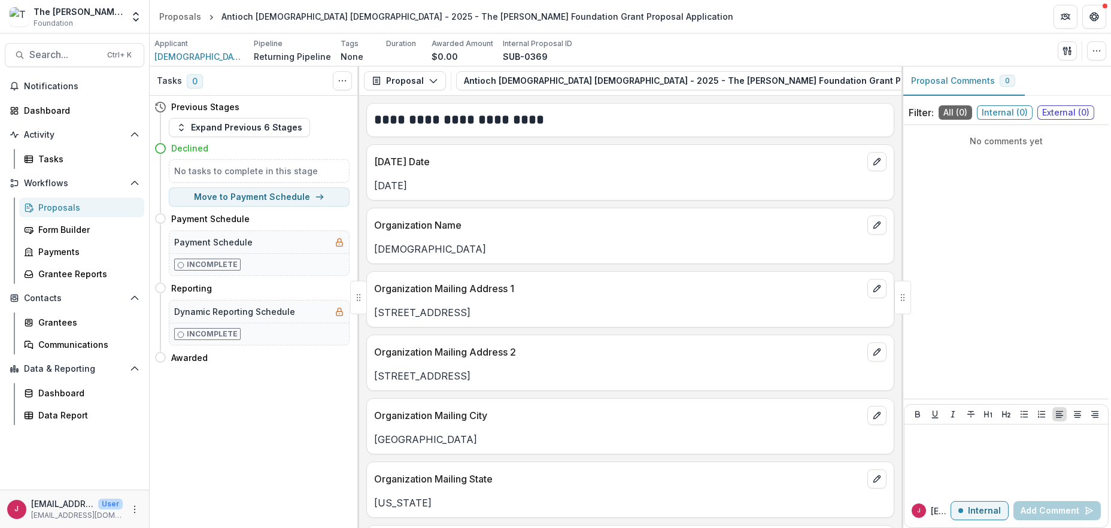
click at [197, 450] on div "Tasks 0 Show Cancelled Tasks Previous Stages Expand Previous 6 Stages Declined …" at bounding box center [255, 297] width 210 height 462
click at [50, 85] on span "Notifications" at bounding box center [82, 86] width 116 height 10
click at [48, 110] on div "Dashboard" at bounding box center [79, 110] width 111 height 13
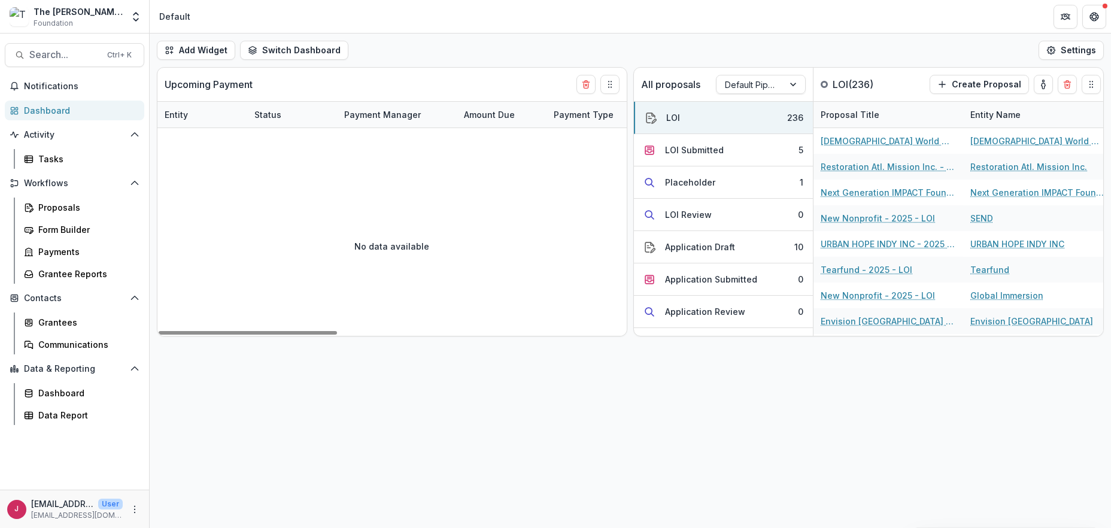
click at [463, 424] on div "Add Widget Switch Dashboard Default New Dashboard Settings Upcoming Payment Ent…" at bounding box center [631, 281] width 962 height 495
